Goal: Information Seeking & Learning: Learn about a topic

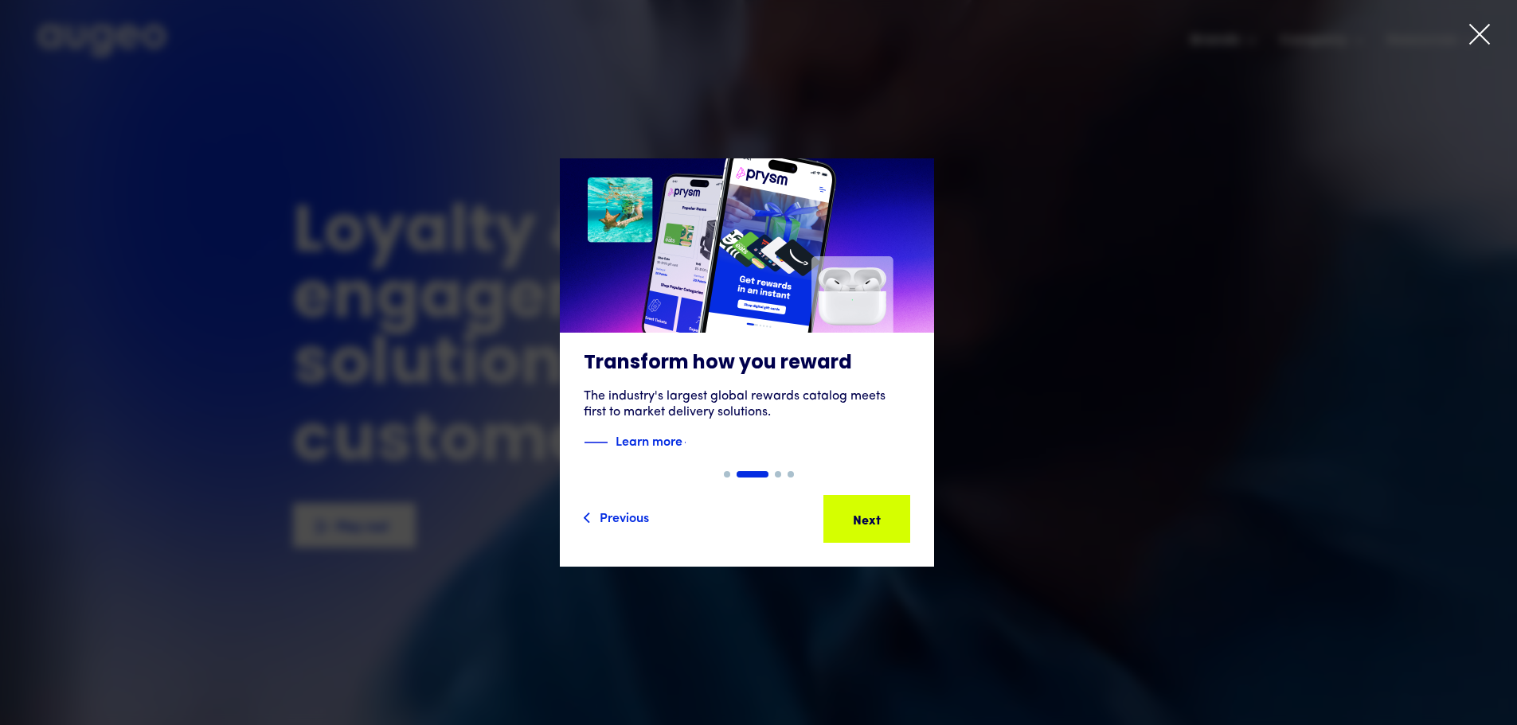
click at [1480, 36] on icon at bounding box center [1479, 34] width 19 height 19
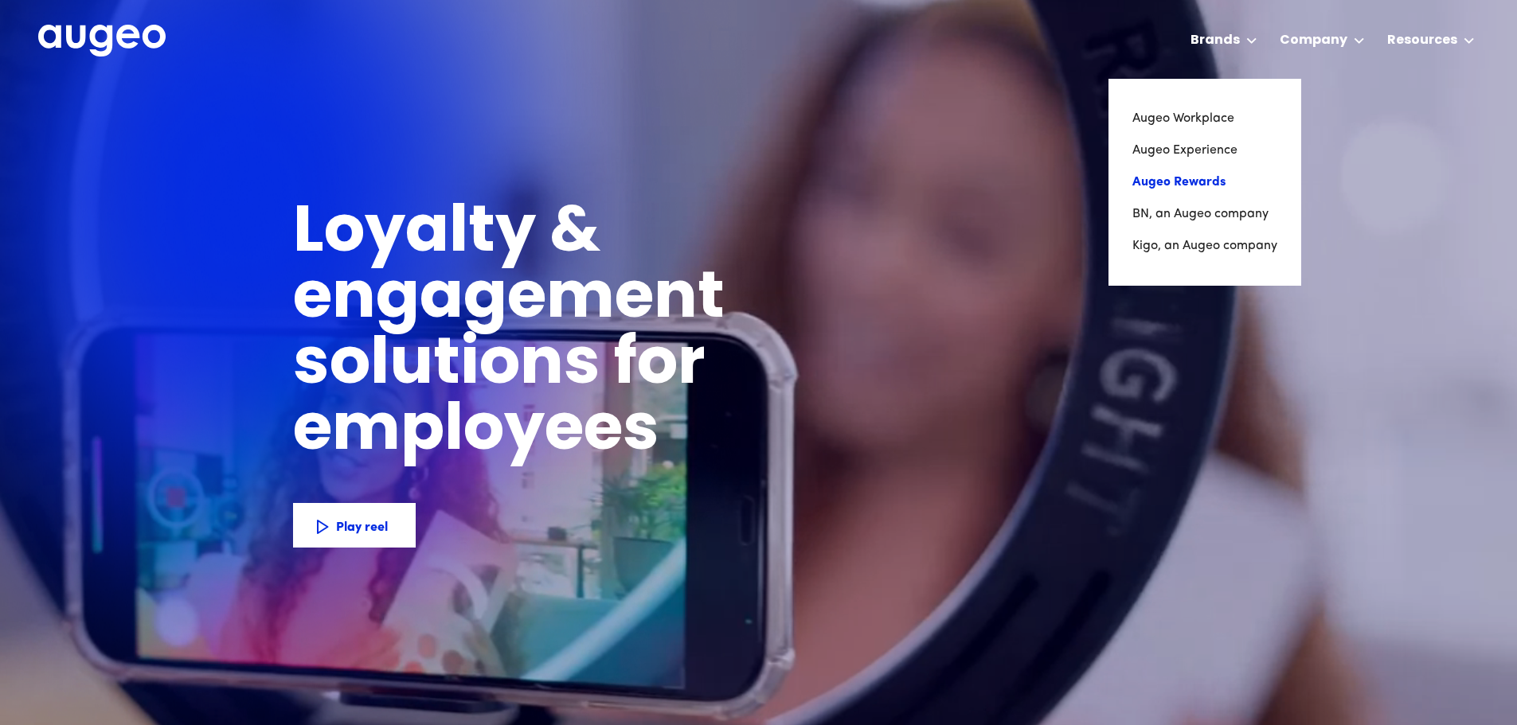
click at [1193, 182] on link "Augeo Rewards" at bounding box center [1204, 182] width 145 height 32
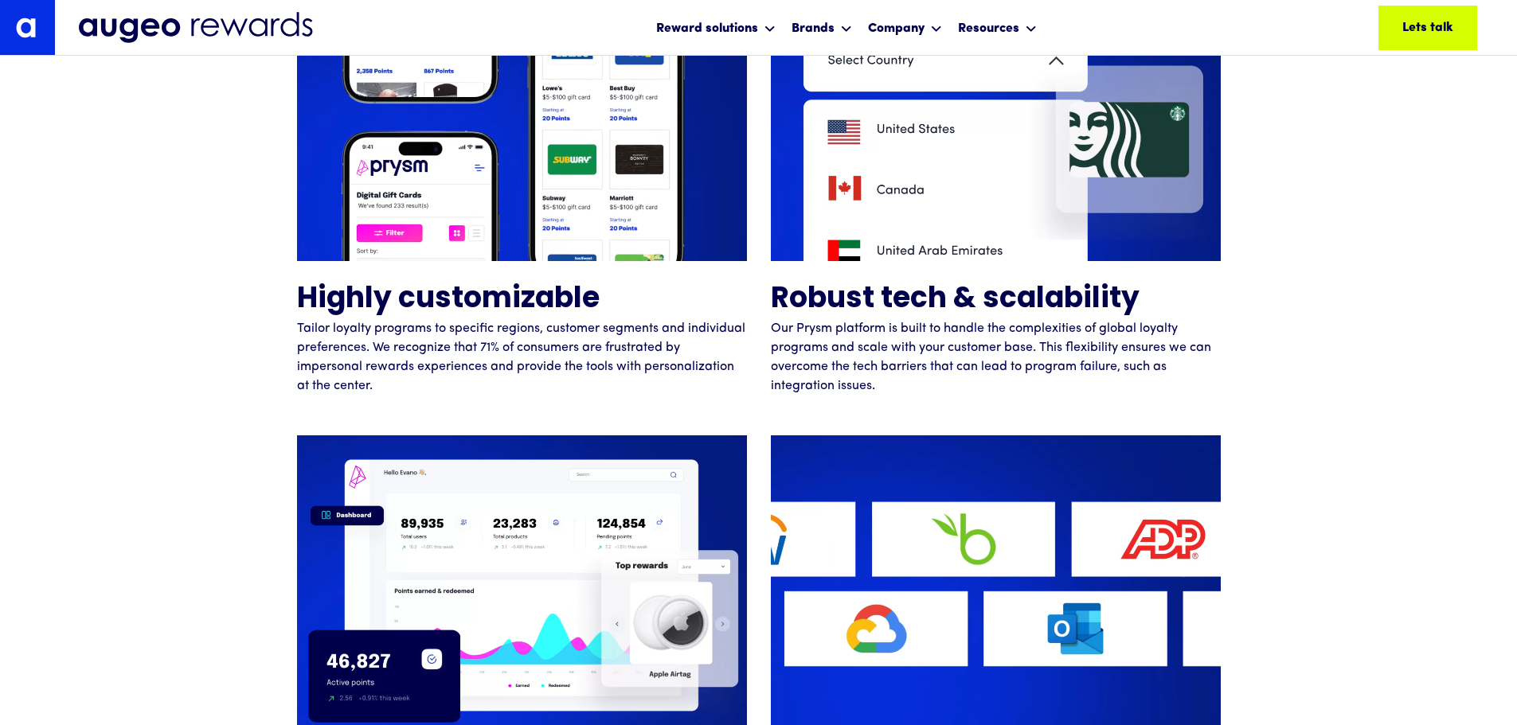
scroll to position [3933, 0]
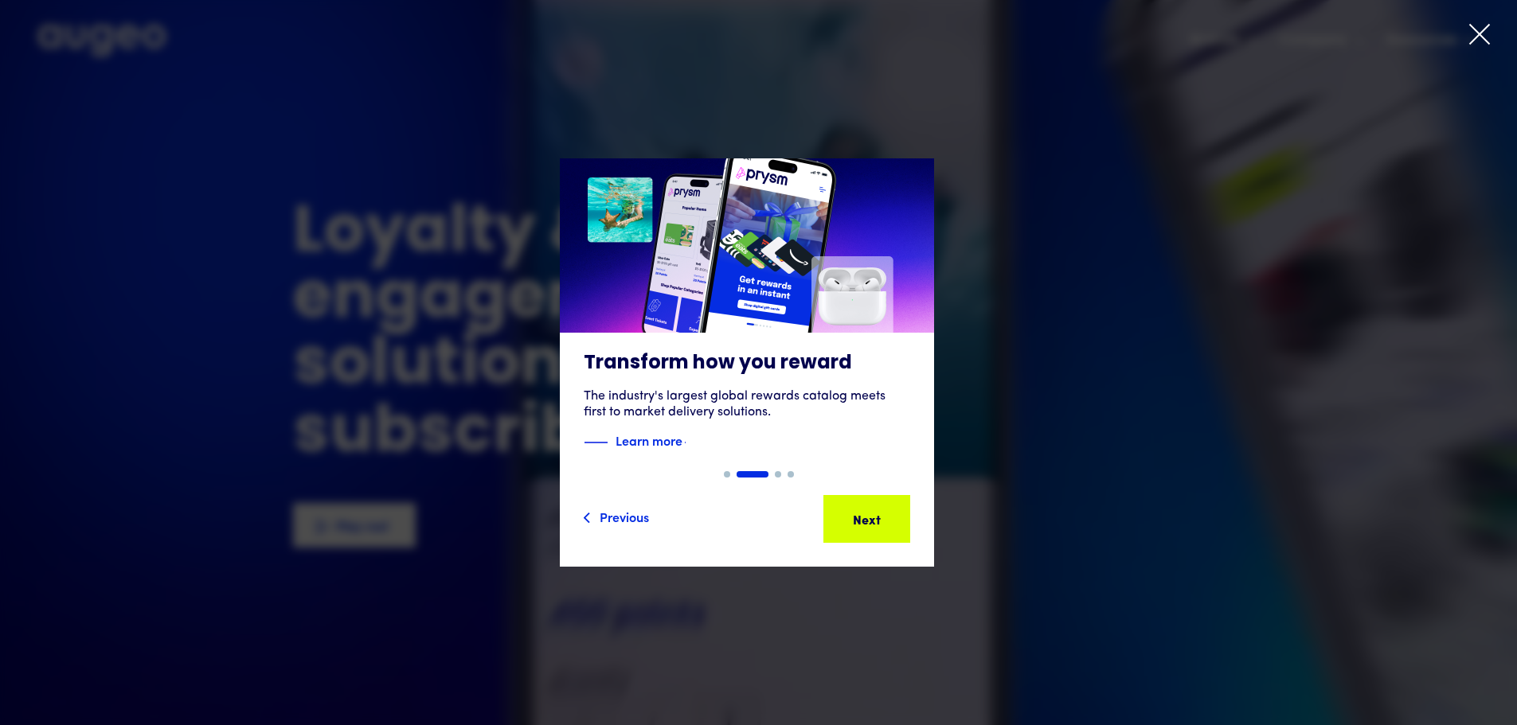
click at [1479, 27] on icon at bounding box center [1479, 34] width 24 height 24
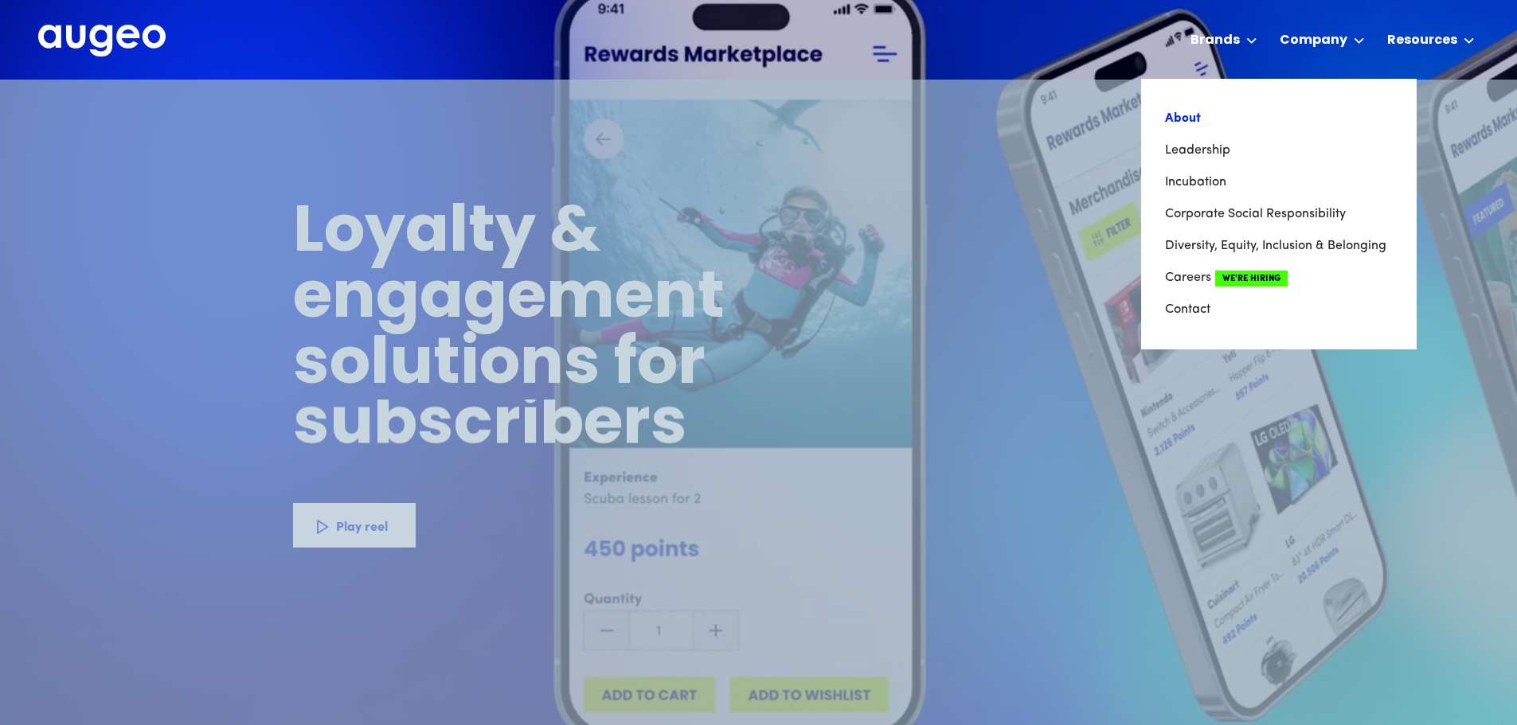
click at [1193, 115] on link "About" at bounding box center [1279, 119] width 228 height 32
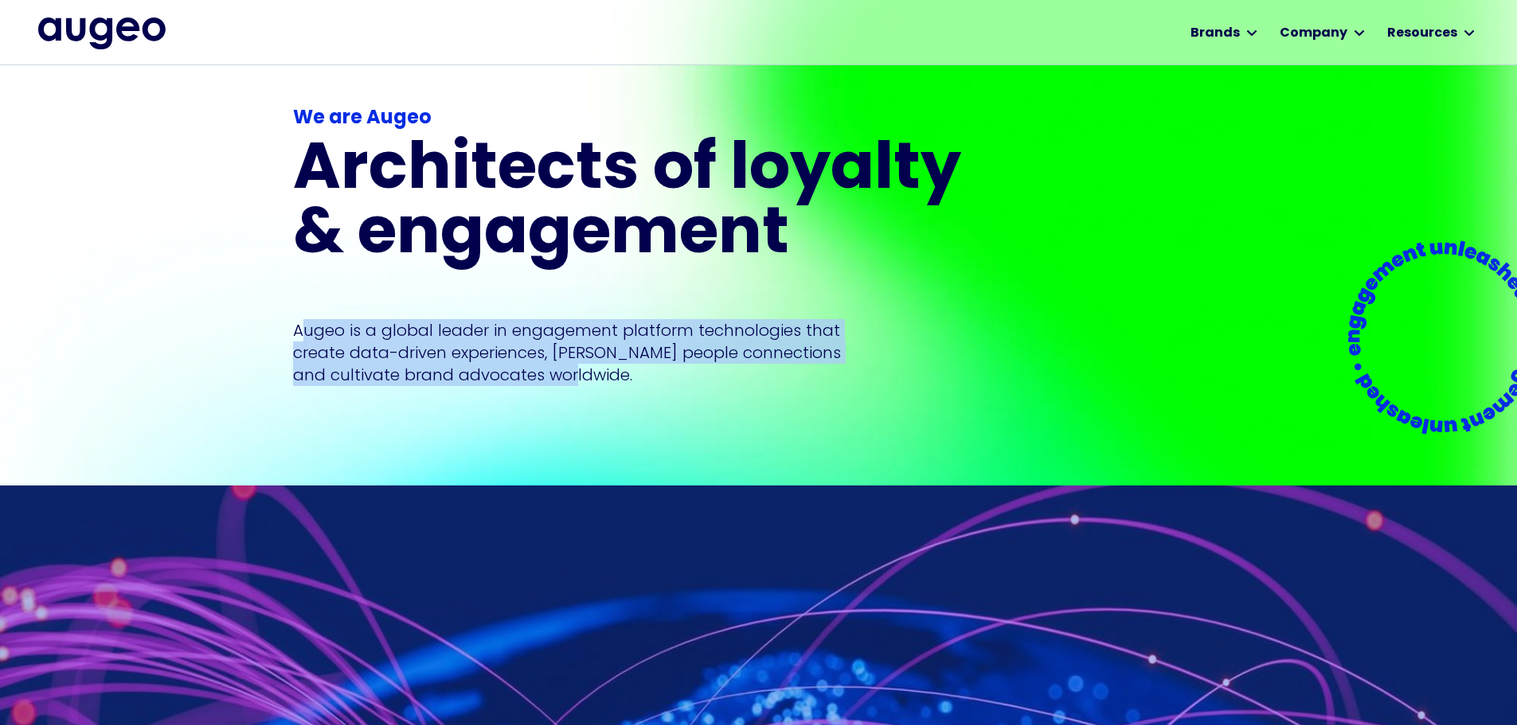
scroll to position [161, 0]
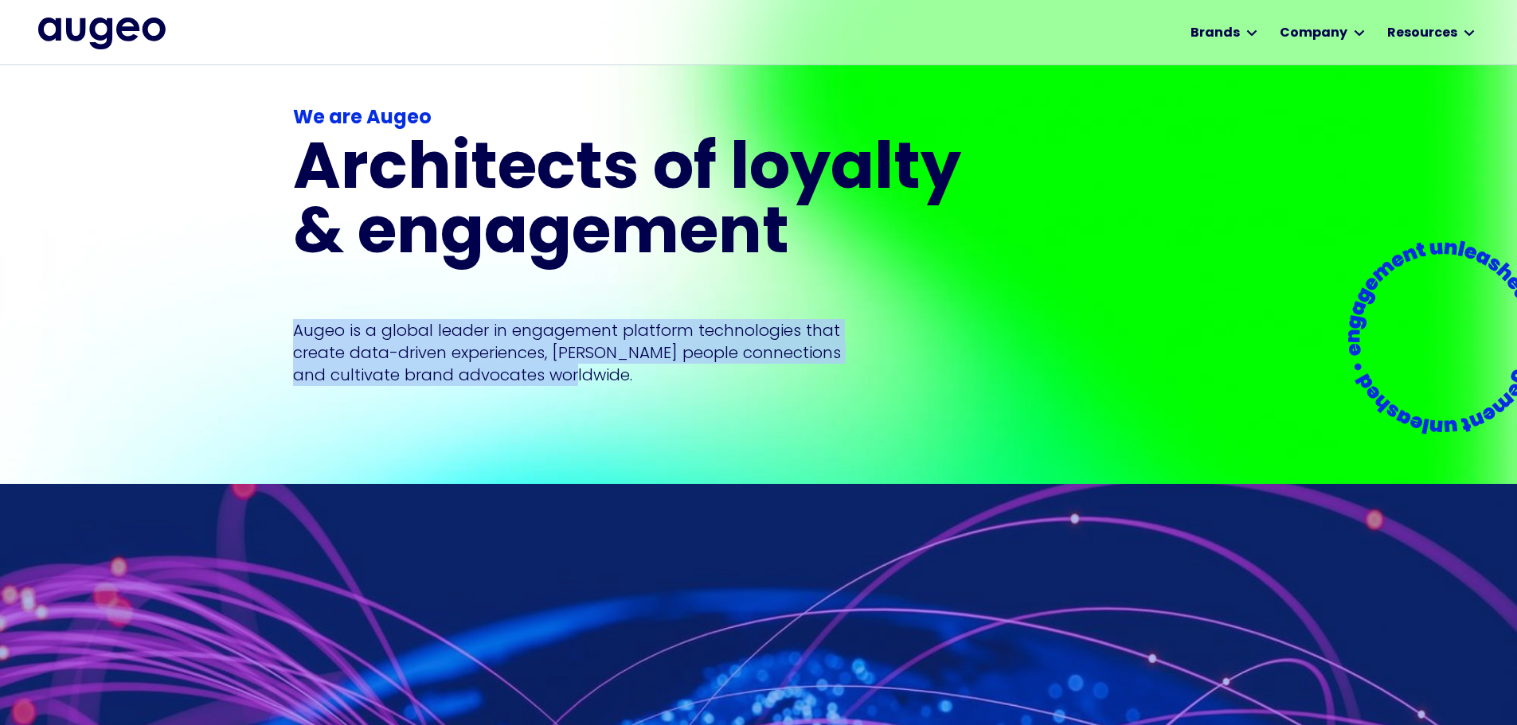
drag, startPoint x: 592, startPoint y: 350, endPoint x: 288, endPoint y: 308, distance: 307.0
click at [288, 308] on div "We are Augeo Architects of loyalty & engagement Augeo is a global leader in eng…" at bounding box center [758, 290] width 1517 height 580
copy p "Augeo is a global leader in engagement platform technologies that create data-d…"
click at [986, 252] on div "We are Augeo Architects of loyalty & engagement Augeo is a global leader in eng…" at bounding box center [758, 290] width 931 height 580
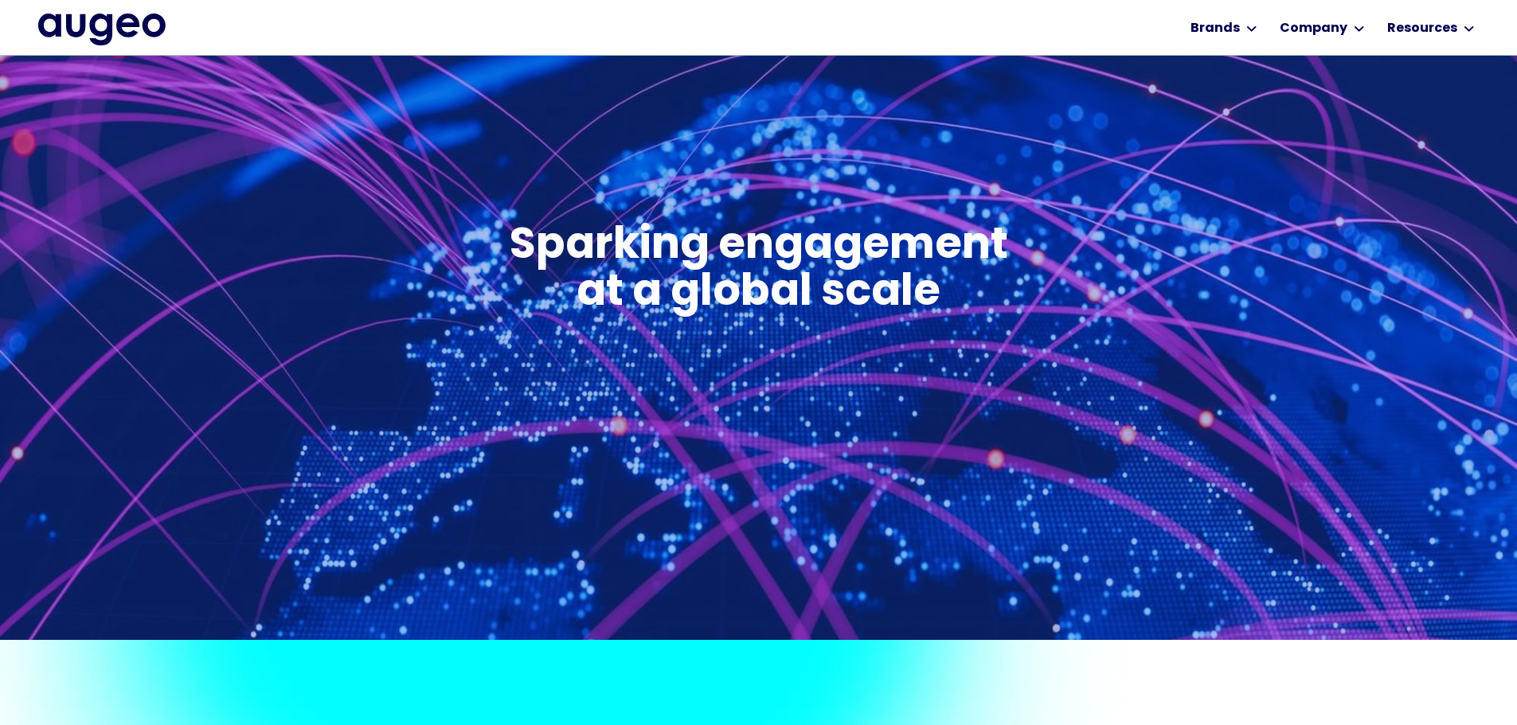
scroll to position [722, 0]
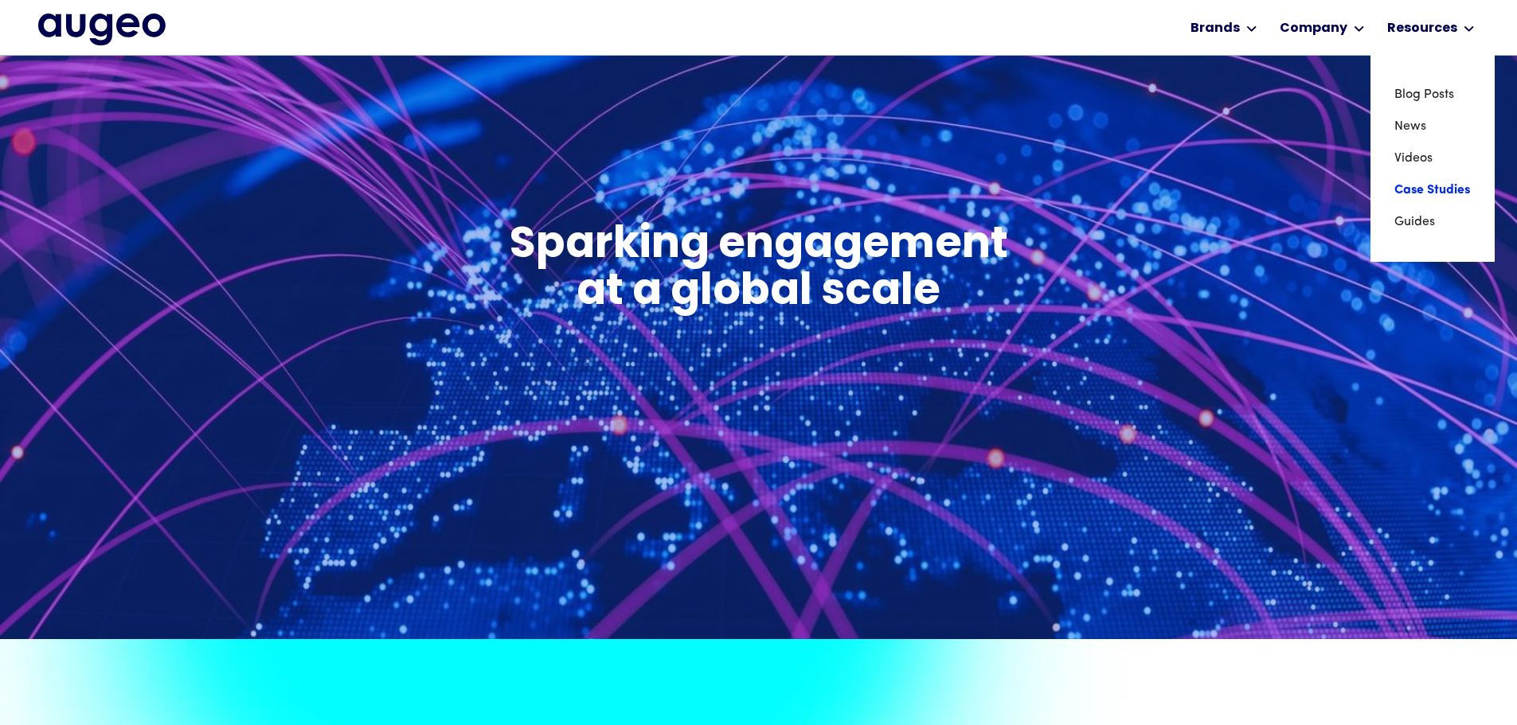
click at [1418, 193] on link "Case Studies" at bounding box center [1432, 190] width 76 height 32
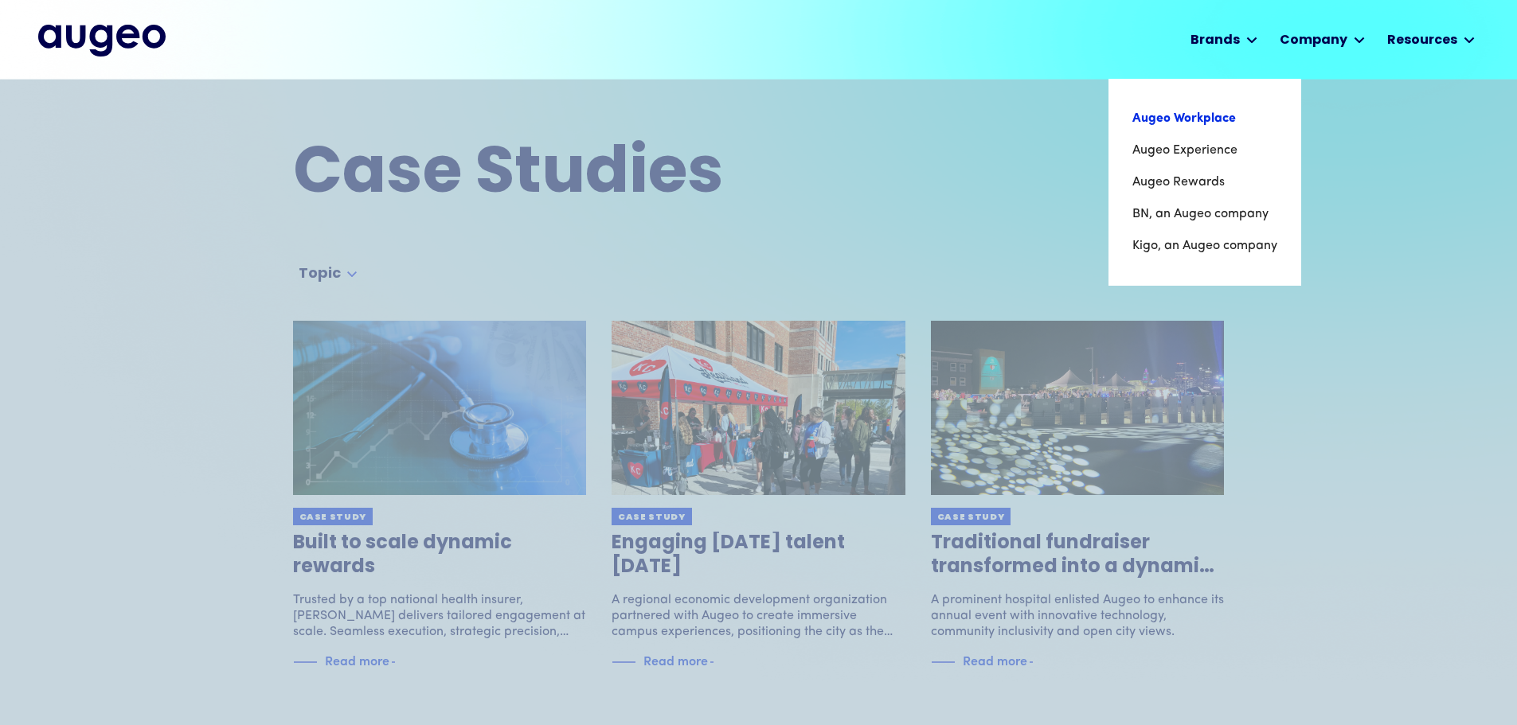
click at [1210, 117] on link "Augeo Workplace" at bounding box center [1204, 119] width 145 height 32
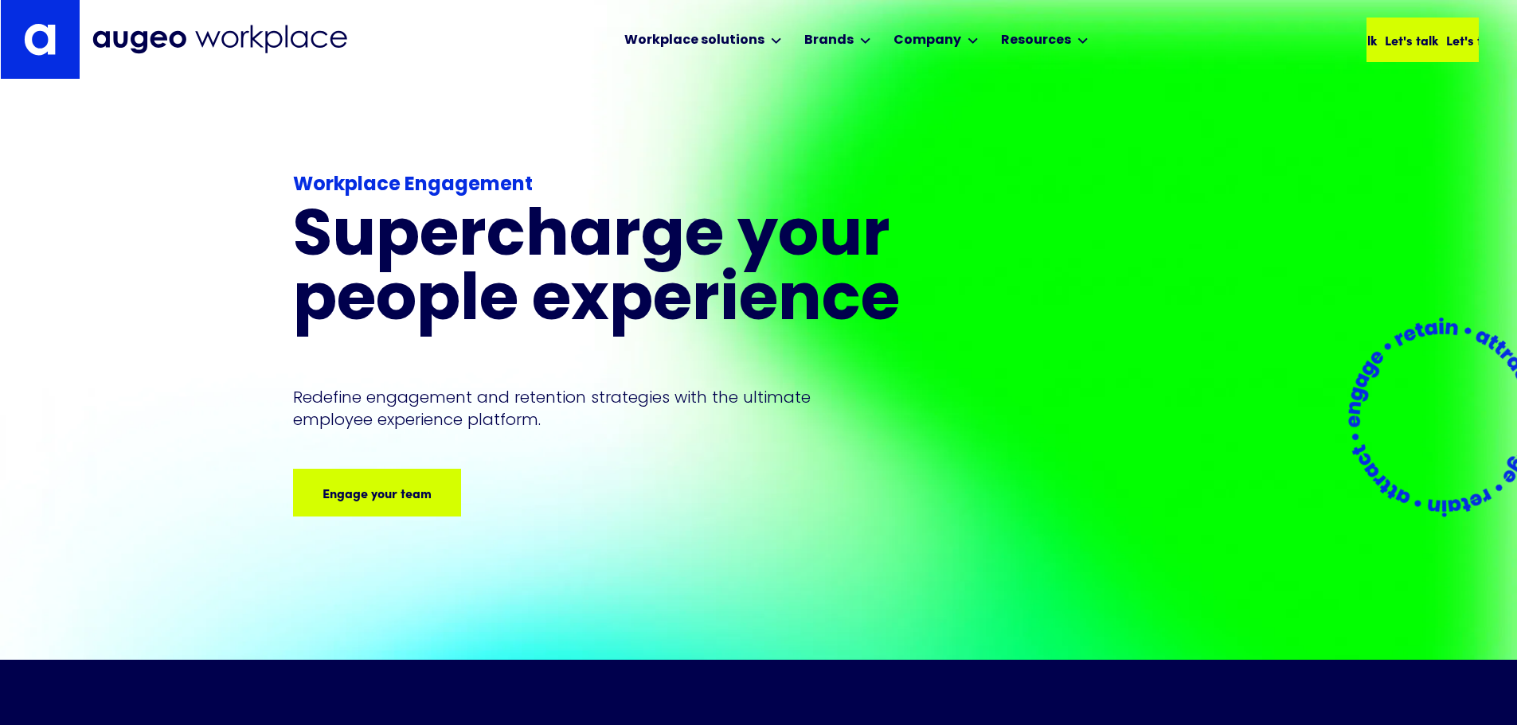
click at [1431, 46] on div "Let's talk" at bounding box center [1457, 39] width 53 height 19
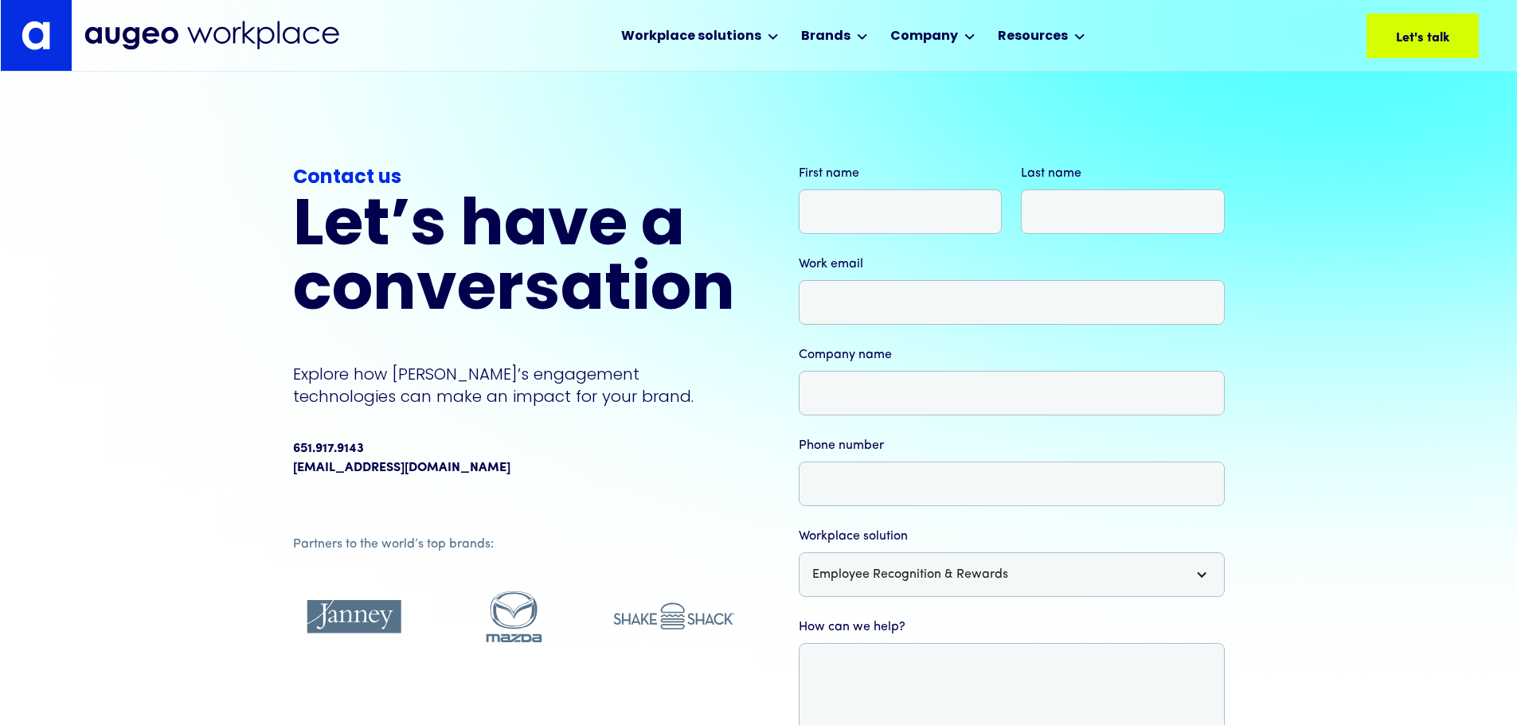
click at [162, 41] on img at bounding box center [211, 35] width 255 height 29
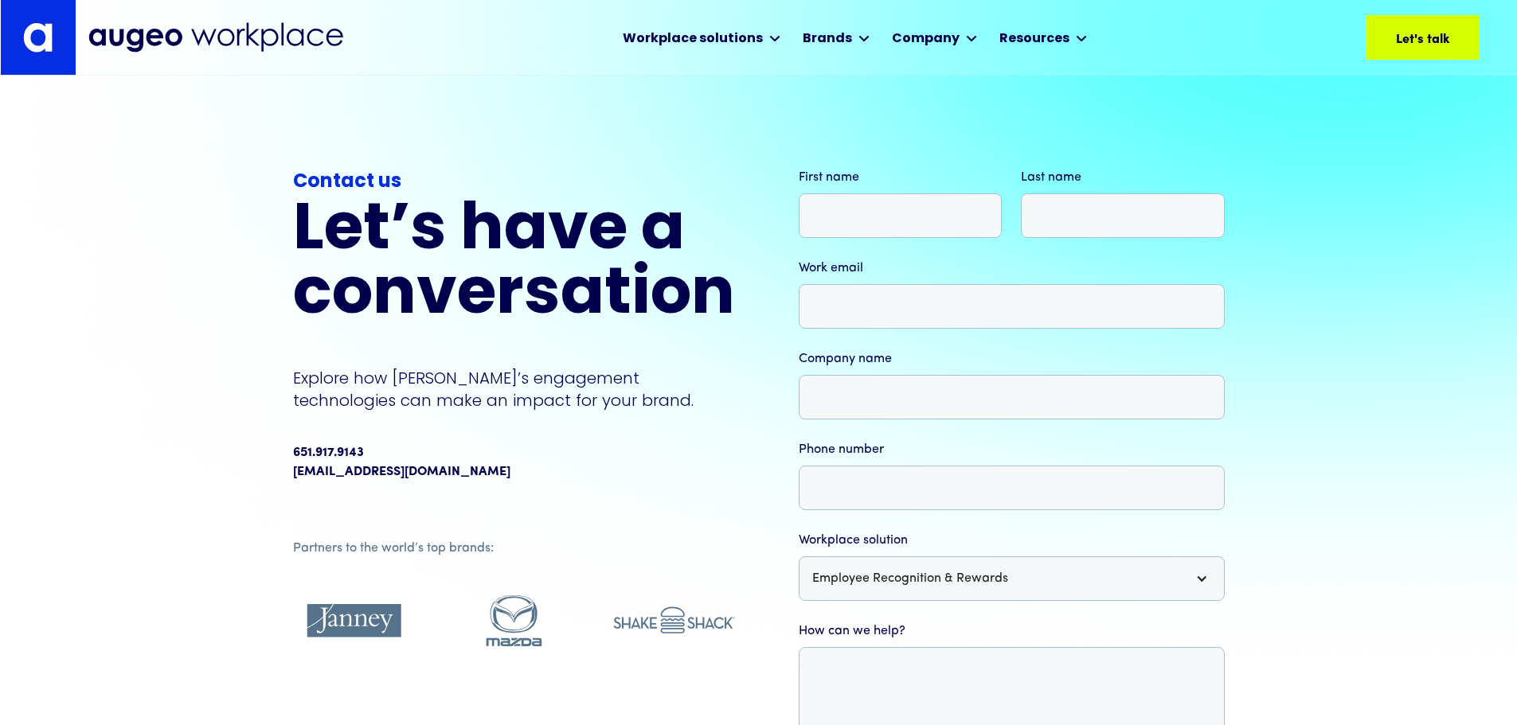
scroll to position [8, 0]
